Goal: Use online tool/utility: Utilize a website feature to perform a specific function

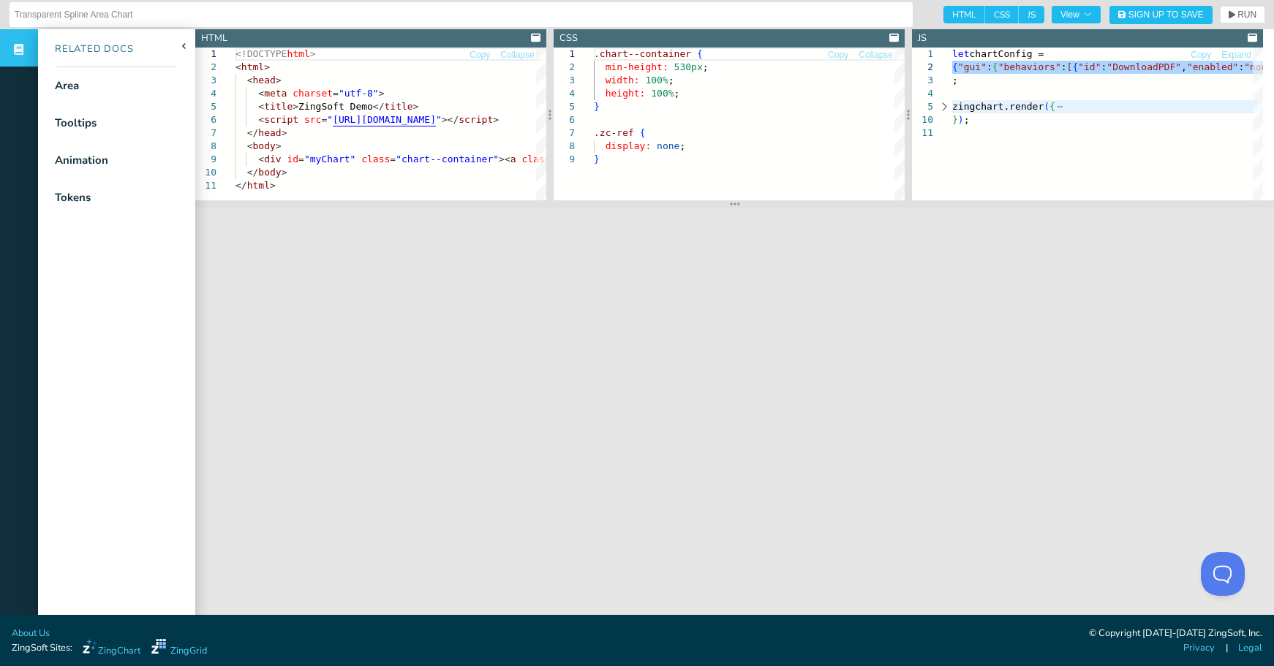
scroll to position [11, 2613]
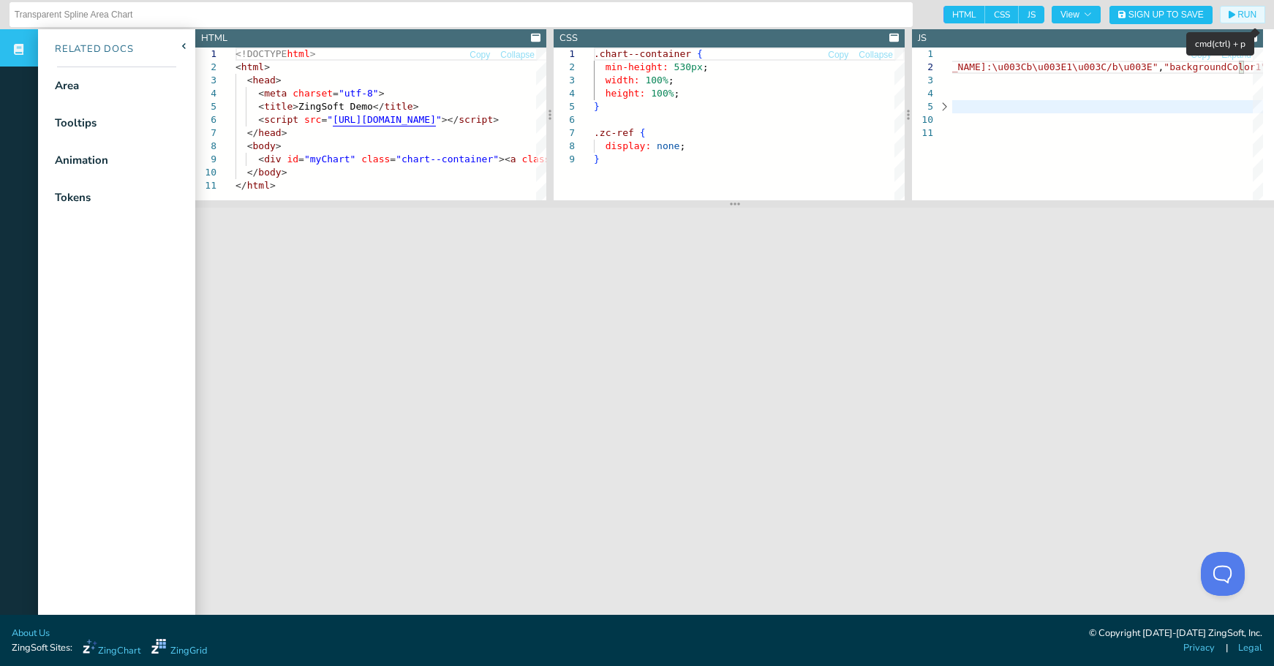
drag, startPoint x: 1230, startPoint y: 21, endPoint x: 1238, endPoint y: 36, distance: 16.4
click at [1231, 20] on button "RUN" at bounding box center [1242, 15] width 45 height 18
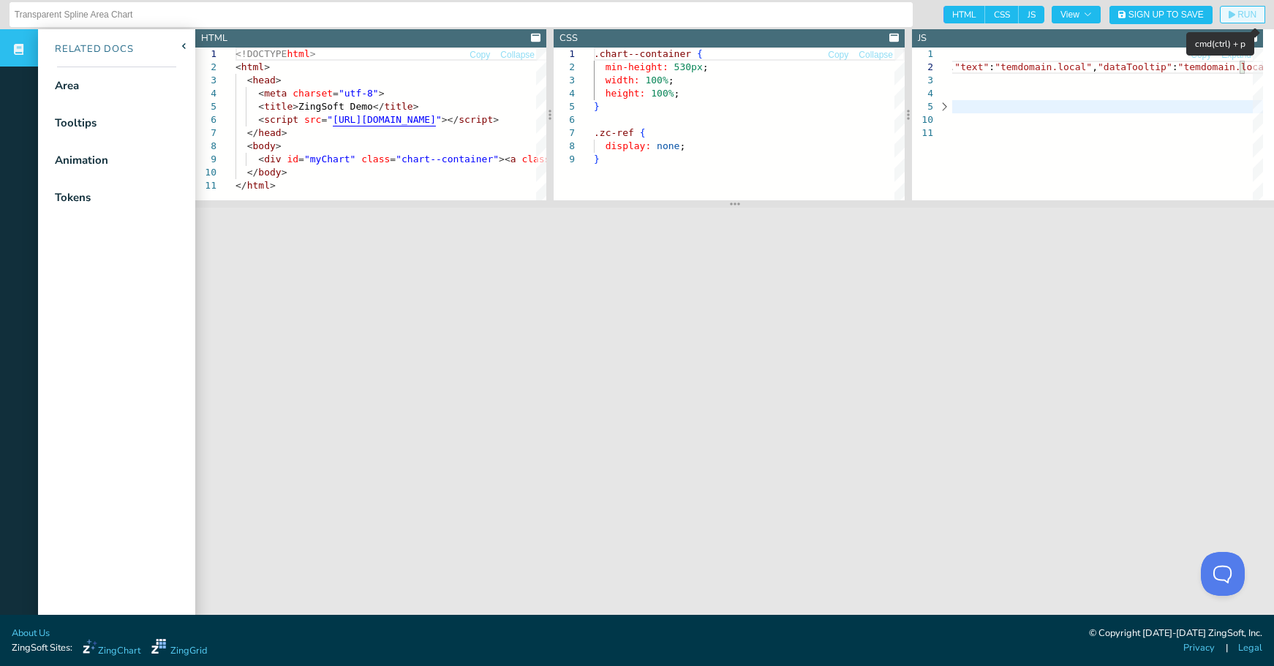
click at [1238, 16] on span "RUN" at bounding box center [1247, 14] width 19 height 9
click at [1238, 19] on span "RUN" at bounding box center [1247, 14] width 19 height 9
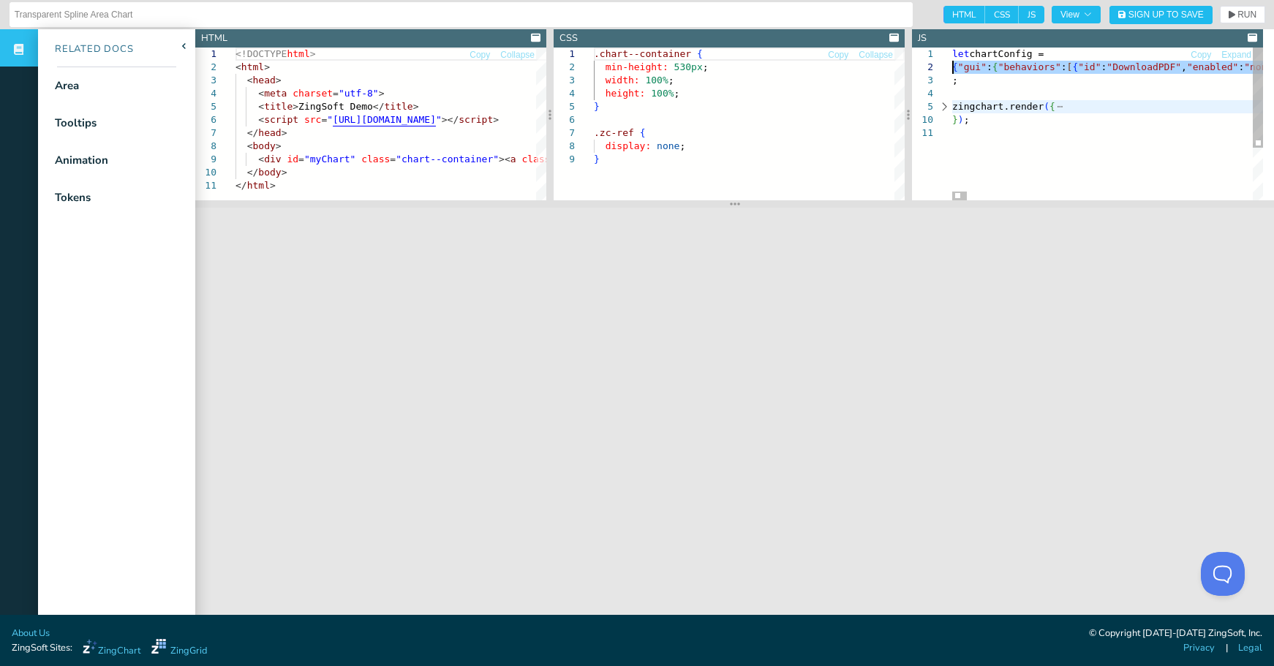
scroll to position [11, 119]
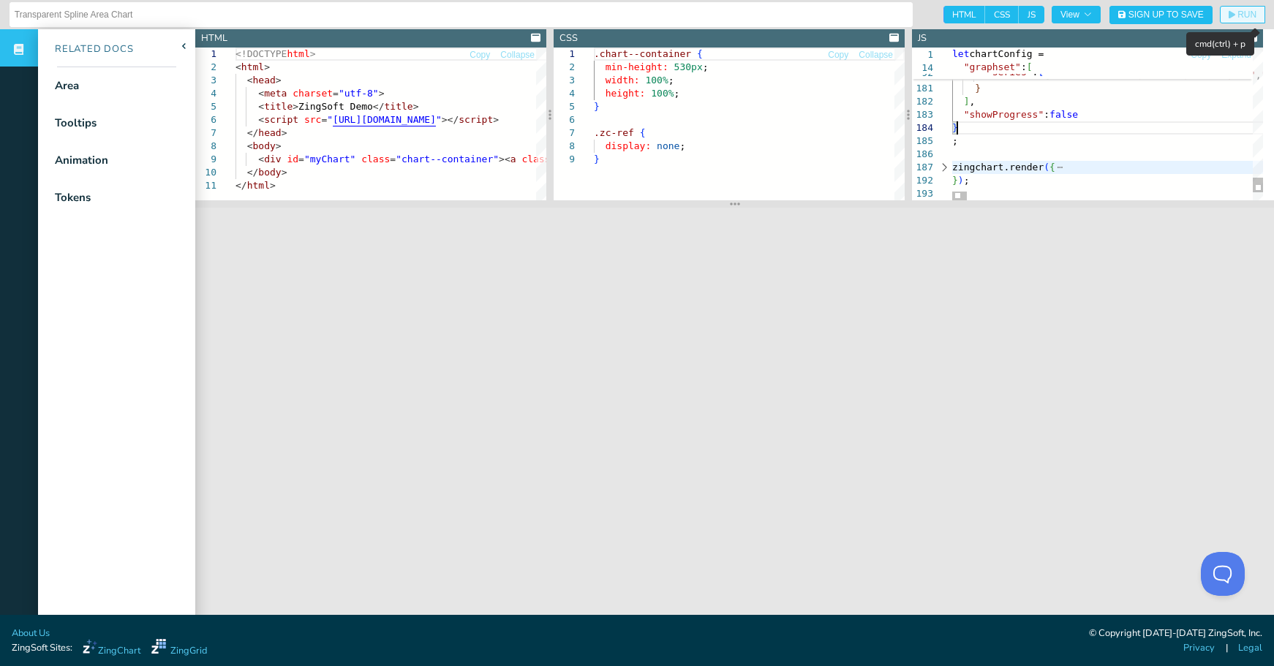
click at [1242, 15] on span "RUN" at bounding box center [1247, 14] width 19 height 9
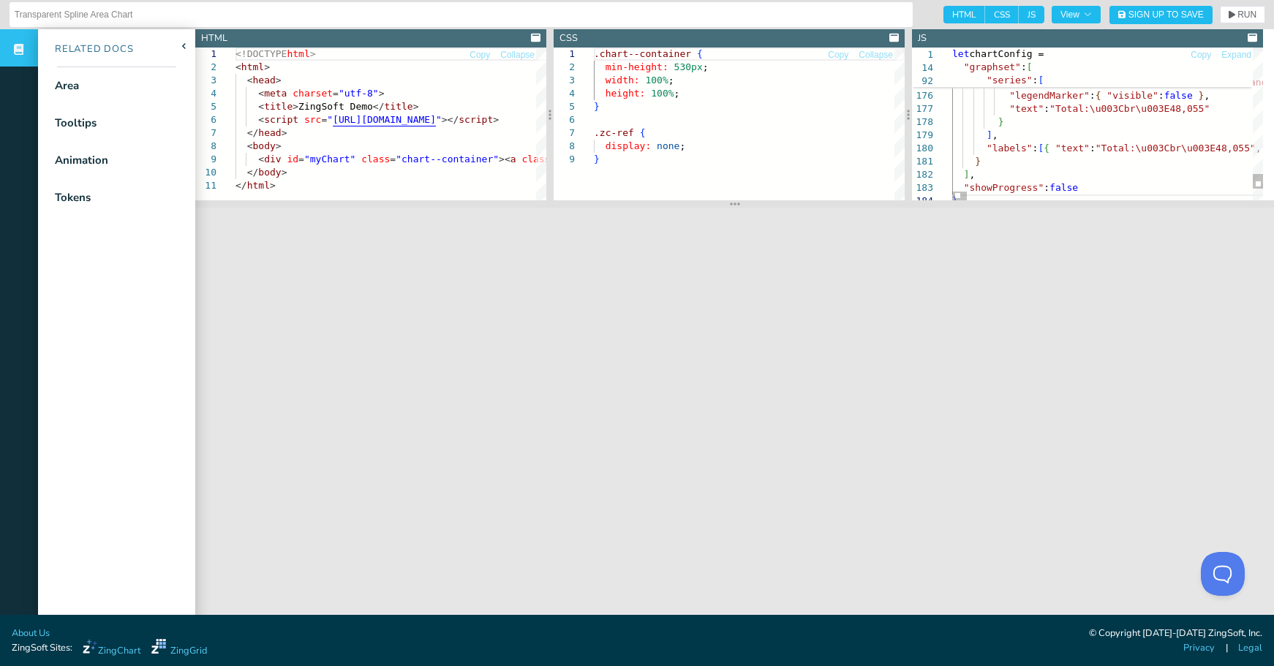
scroll to position [11, 4]
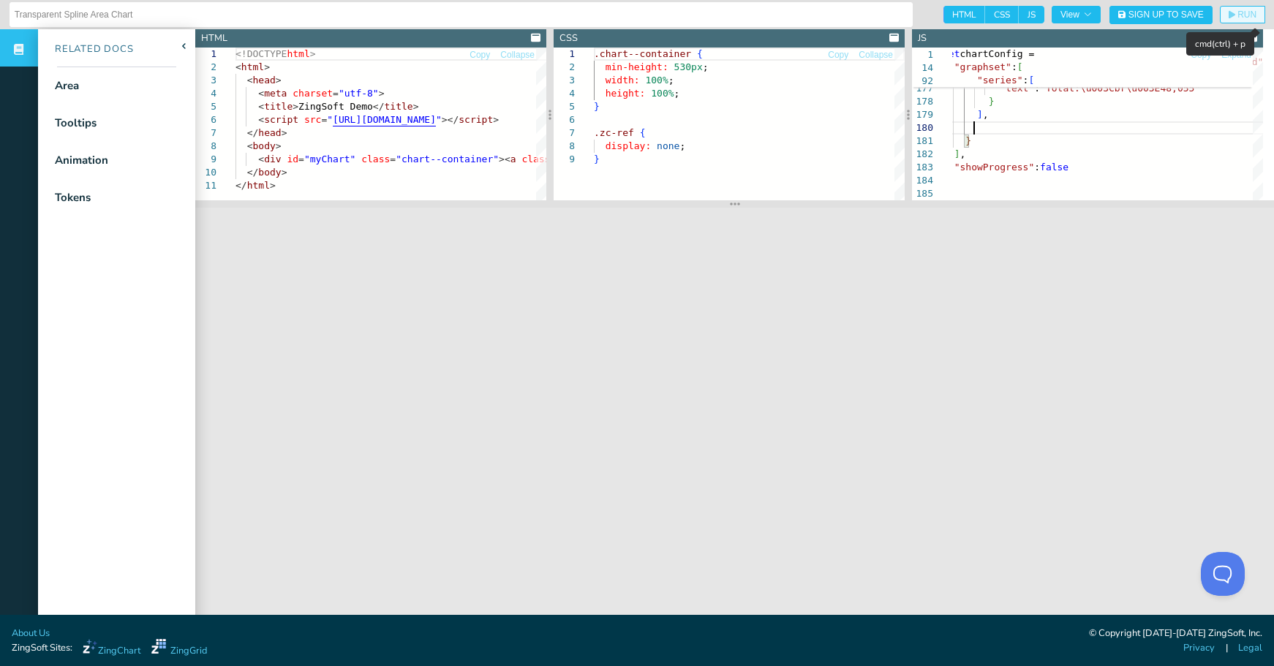
click at [1238, 13] on span "RUN" at bounding box center [1247, 14] width 19 height 9
click at [954, 195] on div at bounding box center [959, 196] width 15 height 9
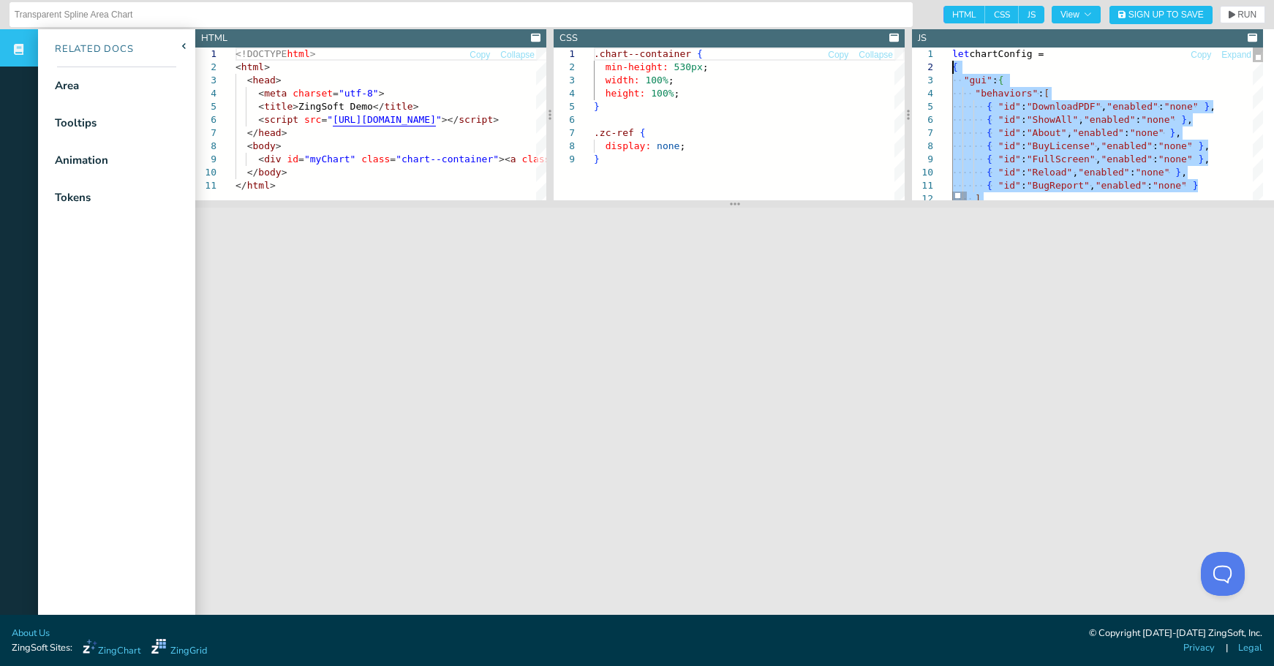
type textarea ":"[DOMAIN_NAME]:\u003Cb\u003E1\u003C/b\u003E","backgroundColor1":"#282ECD","bac…"
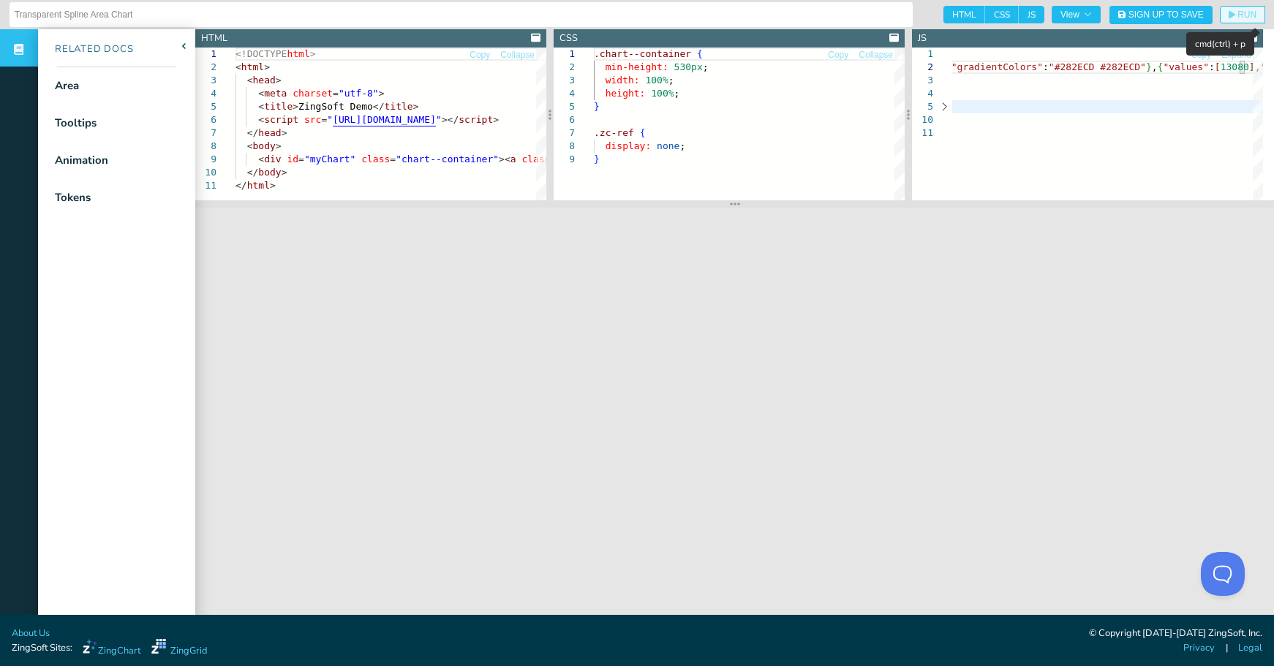
click at [1238, 15] on span "RUN" at bounding box center [1247, 14] width 19 height 9
